Goal: Find specific page/section: Find specific page/section

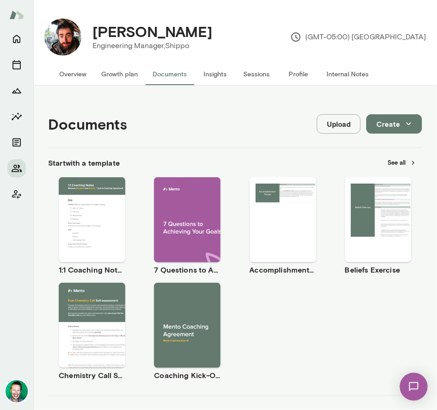
scroll to position [379, 0]
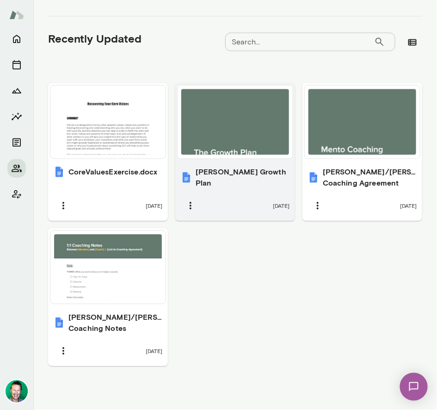
click at [226, 173] on h6 "[PERSON_NAME] Growth Plan" at bounding box center [243, 177] width 94 height 22
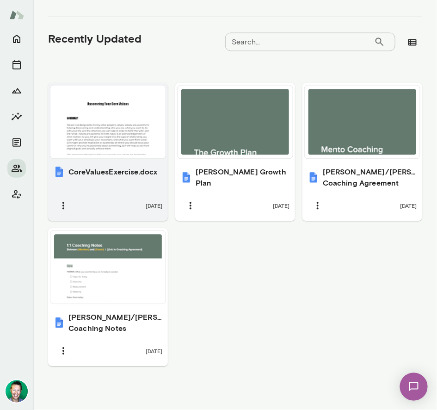
click at [107, 138] on div at bounding box center [108, 122] width 108 height 66
click at [0, 0] on div "[PERSON_NAME] Engineering Manager, Shippo (GMT-05:00) [GEOGRAPHIC_DATA] Overvie…" at bounding box center [218, 205] width 437 height 410
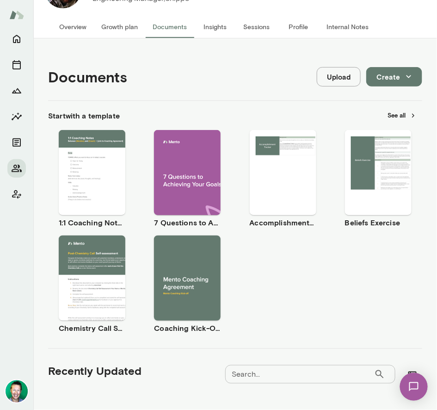
scroll to position [0, 0]
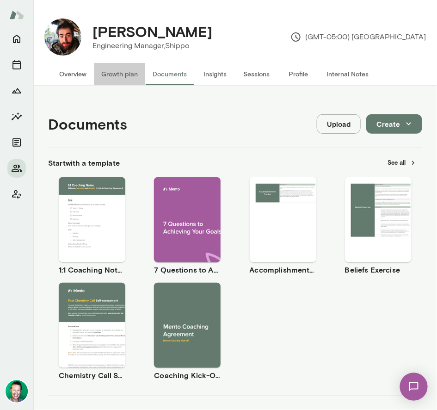
click at [112, 72] on button "Growth plan" at bounding box center [119, 74] width 51 height 22
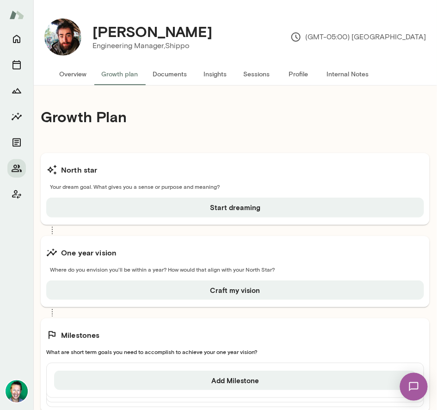
click at [169, 73] on button "Documents" at bounding box center [169, 74] width 49 height 22
